Goal: Transaction & Acquisition: Purchase product/service

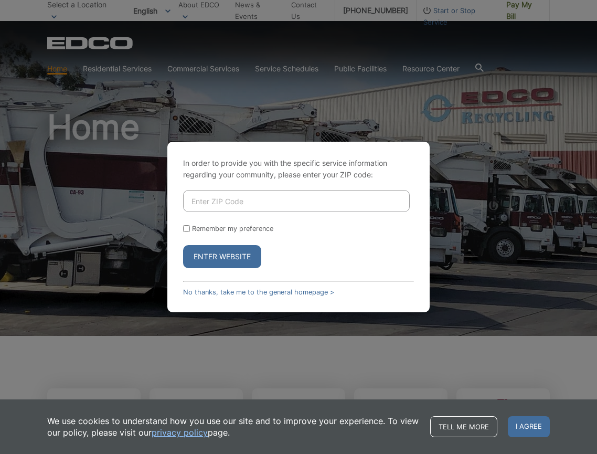
click at [288, 197] on input "Enter ZIP Code" at bounding box center [296, 201] width 227 height 22
type input "90501"
click at [205, 255] on button "Enter Website" at bounding box center [222, 256] width 78 height 23
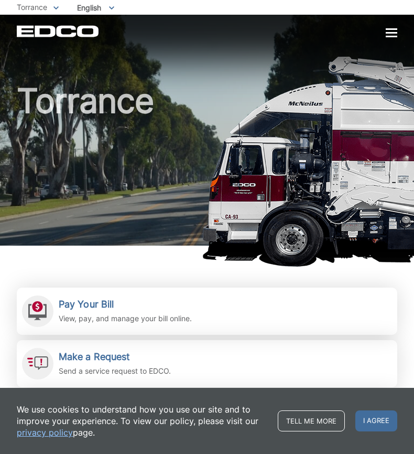
click at [141, 173] on h1 "Torrance" at bounding box center [207, 167] width 381 height 166
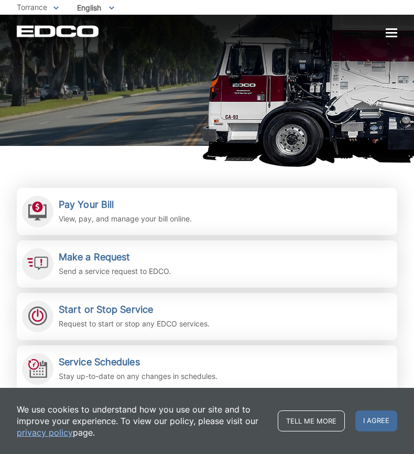
scroll to position [105, 0]
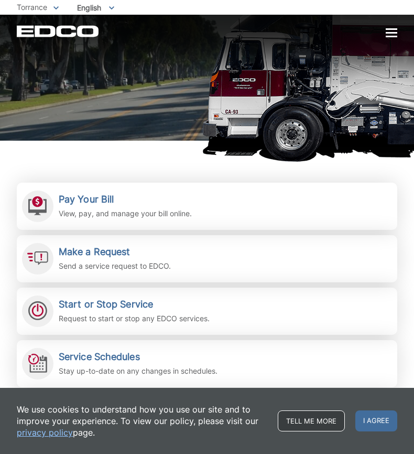
click at [288, 423] on link "Tell me more" at bounding box center [311, 420] width 67 height 21
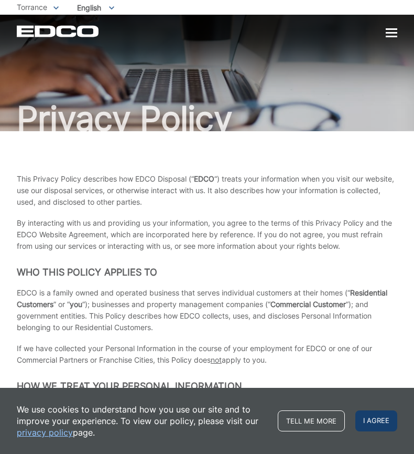
click at [384, 416] on span "I agree" at bounding box center [376, 420] width 42 height 21
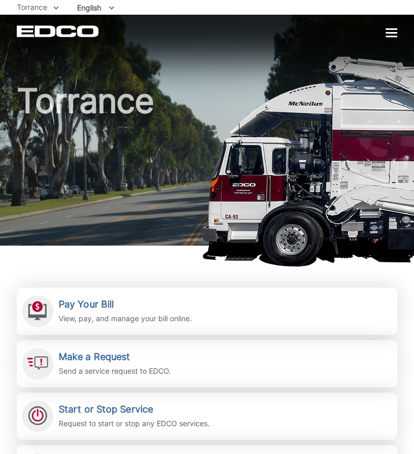
click at [390, 31] on div at bounding box center [392, 33] width 12 height 9
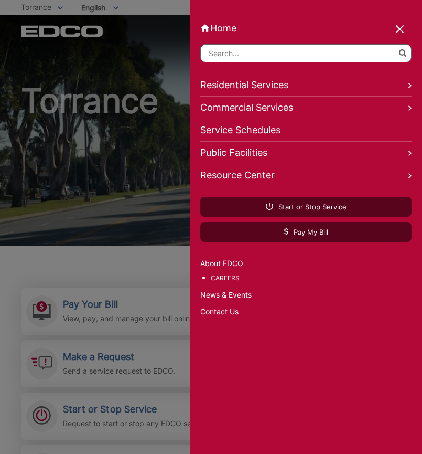
click at [329, 82] on link "Residential Services" at bounding box center [305, 85] width 211 height 23
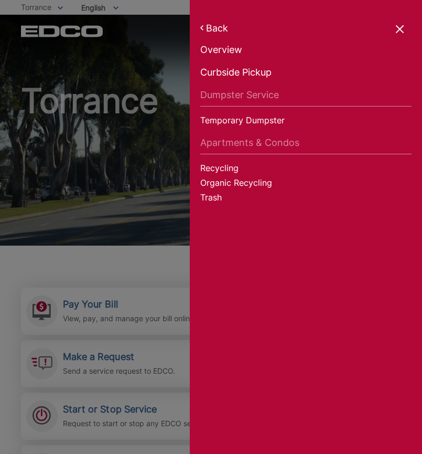
click at [396, 30] on div at bounding box center [400, 30] width 15 height 15
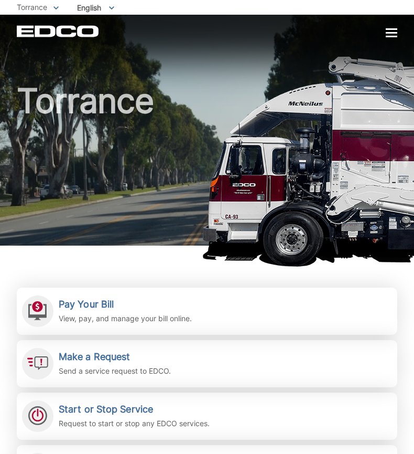
click at [165, 280] on div "Pay Your Bill View, pay, and manage your bill online. Make a Request Send a ser…" at bounding box center [207, 394] width 381 height 299
click at [152, 269] on div "Pay Your Bill View, pay, and manage your bill online. Make a Request Send a ser…" at bounding box center [207, 394] width 381 height 299
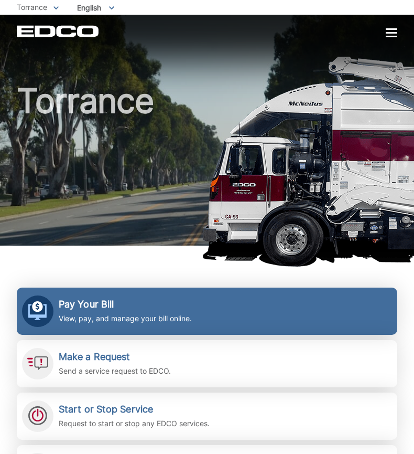
click at [147, 315] on p "View, pay, and manage your bill online." at bounding box center [125, 318] width 133 height 12
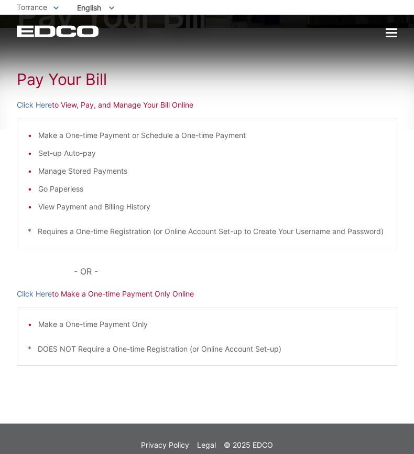
scroll to position [98, 0]
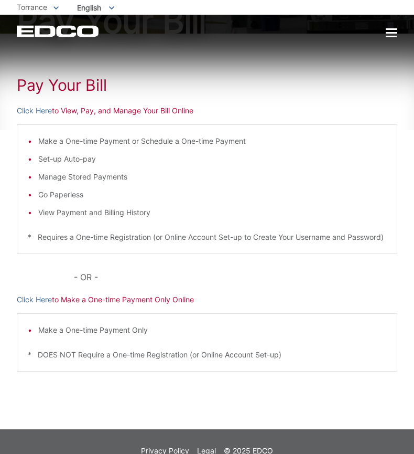
click at [373, 124] on div "Make a One-time Payment or Schedule a One-time Payment Set-up Auto-pay Manage S…" at bounding box center [207, 189] width 381 height 130
click at [30, 110] on link "Click Here" at bounding box center [34, 111] width 35 height 12
click at [31, 109] on link "Click Here" at bounding box center [34, 111] width 35 height 12
click at [39, 305] on link "Click Here" at bounding box center [34, 300] width 35 height 12
